Goal: Task Accomplishment & Management: Manage account settings

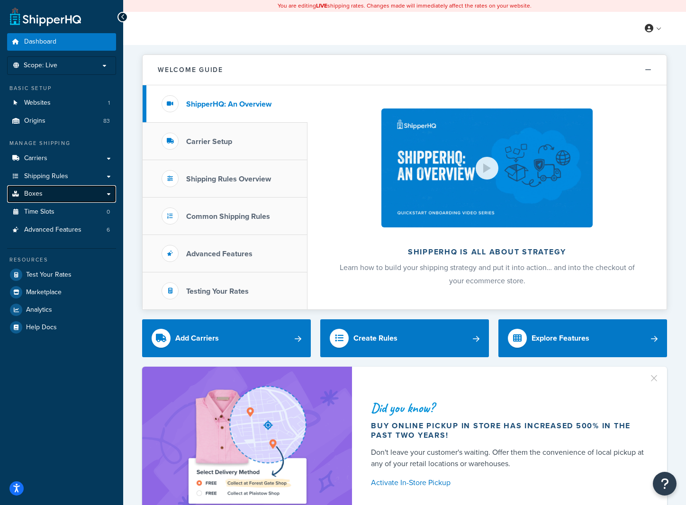
click at [85, 196] on link "Boxes" at bounding box center [61, 194] width 109 height 18
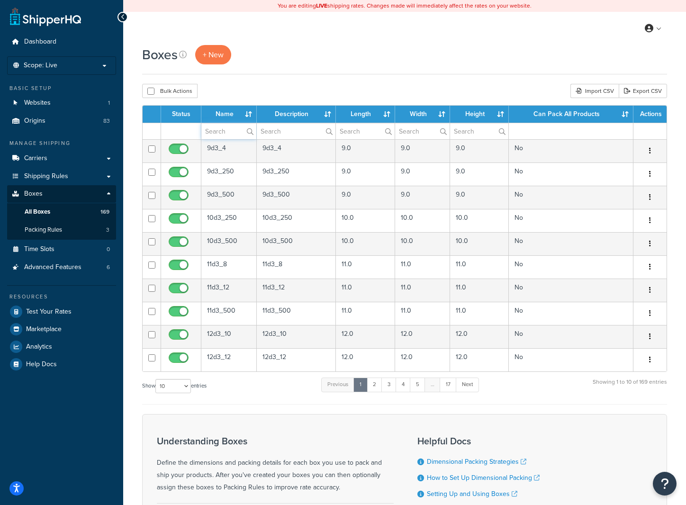
click at [223, 133] on input "text" at bounding box center [228, 131] width 55 height 16
type input "17"
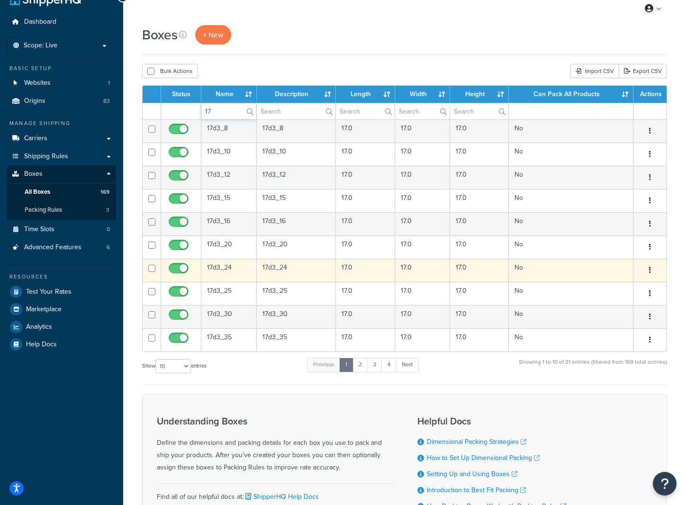
scroll to position [23, 0]
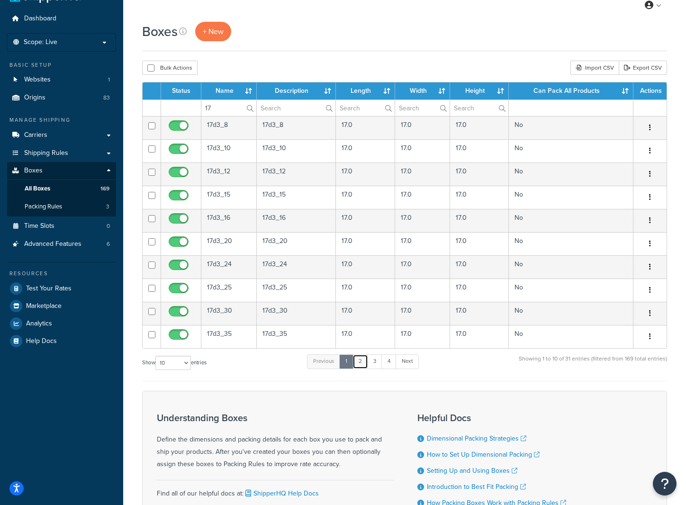
click at [364, 361] on link "2" at bounding box center [360, 361] width 16 height 14
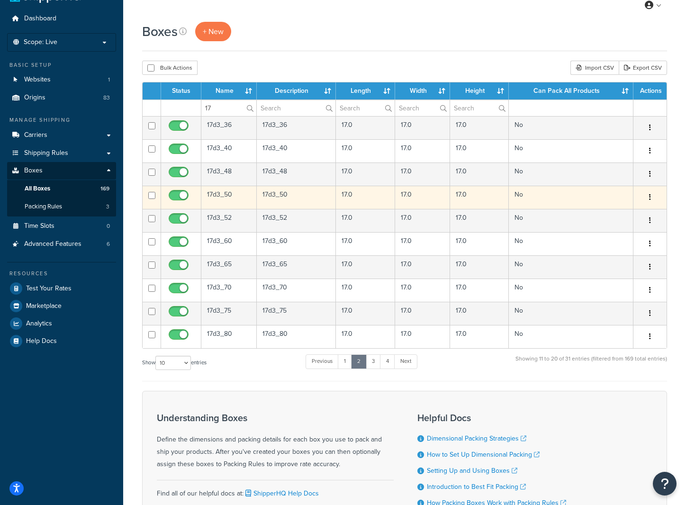
click at [226, 196] on td "17d3_50" at bounding box center [228, 197] width 55 height 23
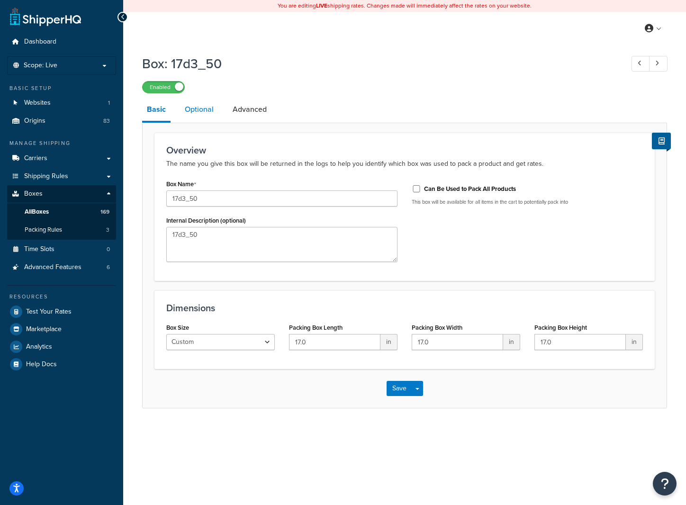
click at [195, 111] on link "Optional" at bounding box center [199, 109] width 38 height 23
